Goal: Transaction & Acquisition: Download file/media

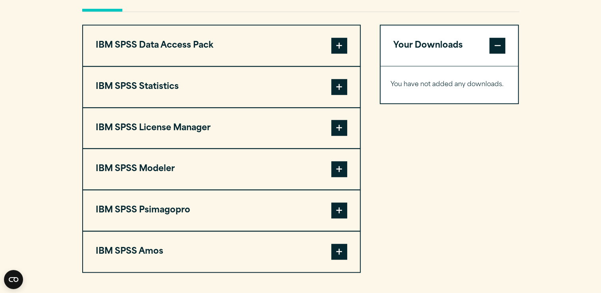
scroll to position [620, 0]
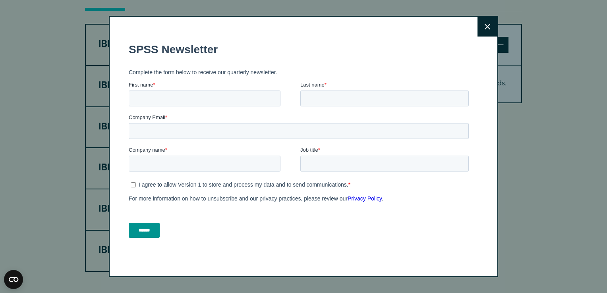
click at [485, 29] on icon at bounding box center [488, 27] width 6 height 6
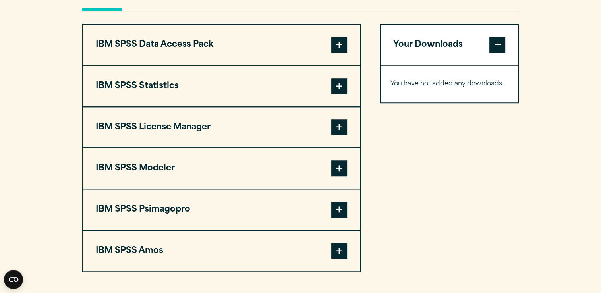
click at [337, 89] on span at bounding box center [339, 86] width 16 height 16
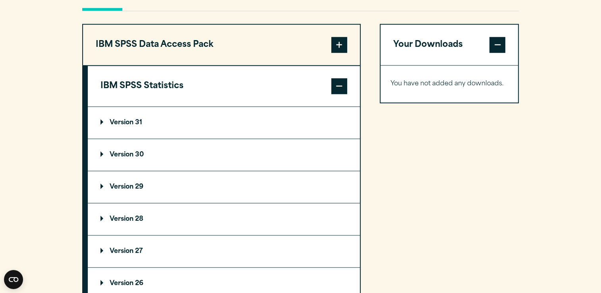
click at [262, 114] on summary "Version 31" at bounding box center [224, 123] width 272 height 32
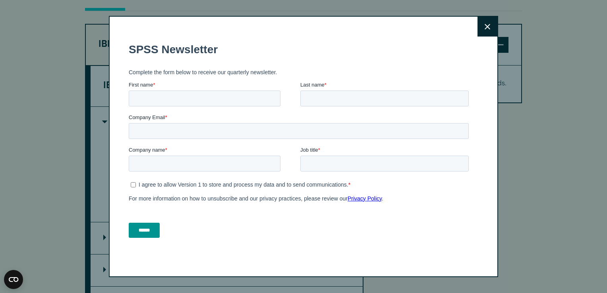
click at [473, 22] on div "Close" at bounding box center [303, 146] width 389 height 261
click at [485, 26] on icon at bounding box center [488, 27] width 6 height 6
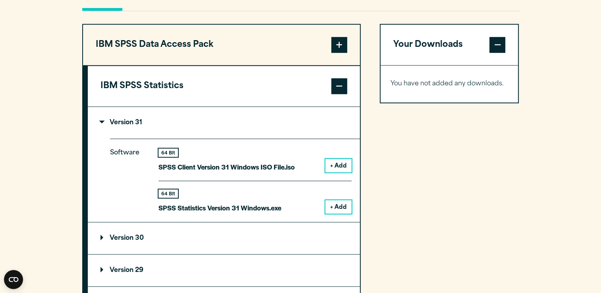
click at [332, 164] on button "+ Add" at bounding box center [338, 166] width 26 height 14
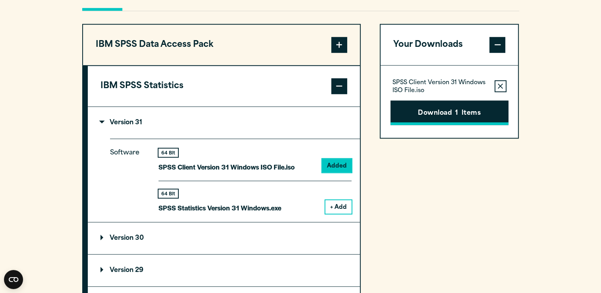
click at [424, 108] on button "Download 1 Items" at bounding box center [450, 113] width 118 height 25
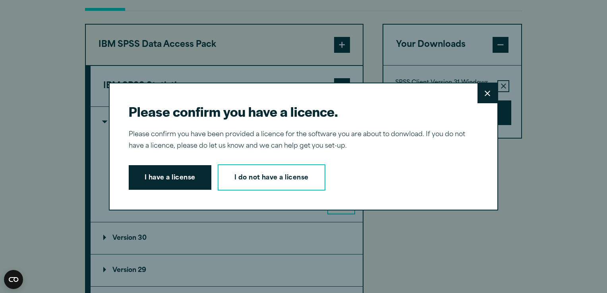
click at [487, 92] on button "Close" at bounding box center [488, 93] width 20 height 20
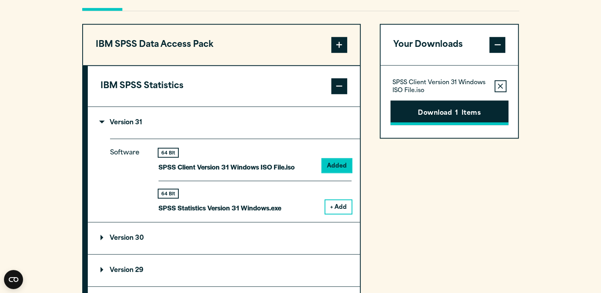
click at [433, 108] on button "Download 1 Items" at bounding box center [450, 113] width 118 height 25
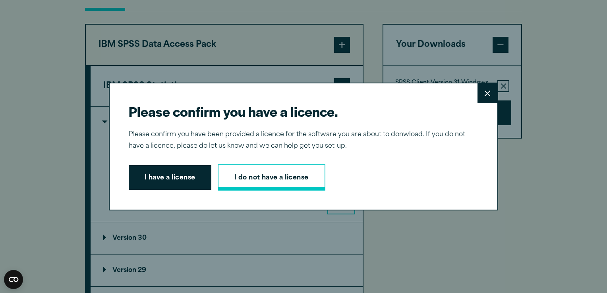
click at [310, 185] on link "I do not have a license" at bounding box center [272, 177] width 108 height 26
click at [485, 94] on icon at bounding box center [488, 94] width 6 height 6
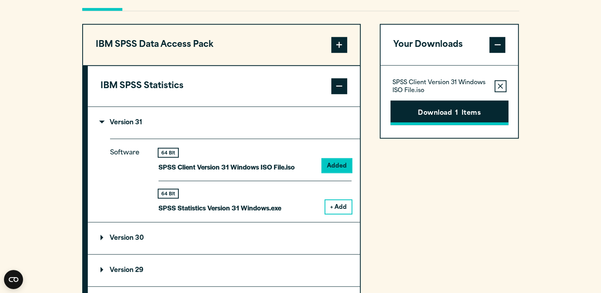
click at [472, 110] on button "Download 1 Items" at bounding box center [450, 113] width 118 height 25
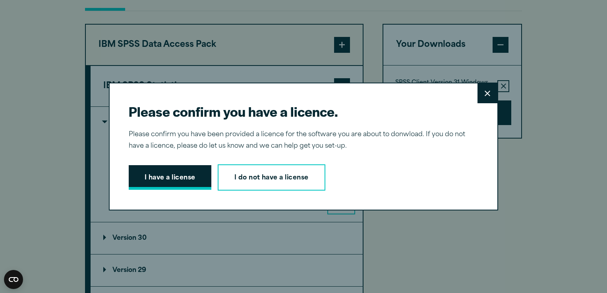
click at [202, 178] on button "I have a license" at bounding box center [170, 177] width 83 height 25
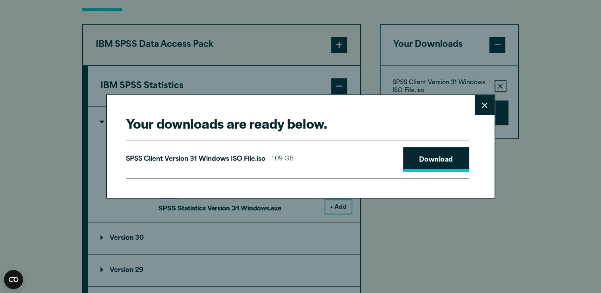
click at [406, 168] on link "Download" at bounding box center [436, 159] width 66 height 25
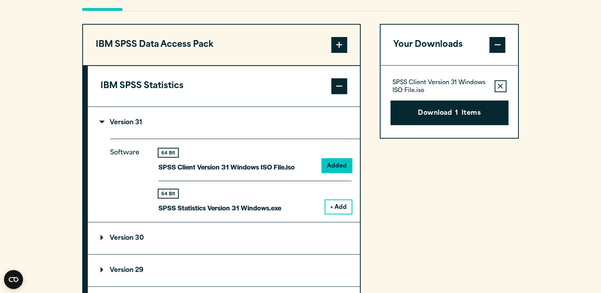
click at [57, 89] on div "Your downloads are ready below. Close SPSS Client Version 31 Windows ISO File.i…" at bounding box center [300, 146] width 601 height 293
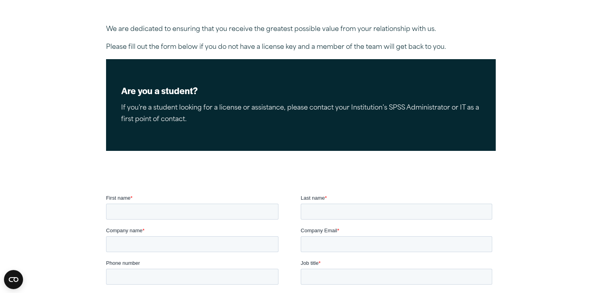
scroll to position [126, 0]
